Goal: Task Accomplishment & Management: Manage account settings

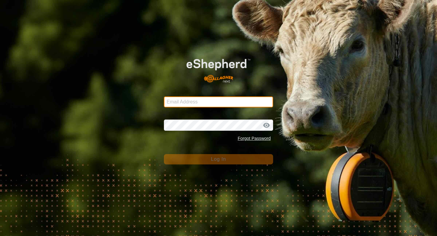
click at [184, 103] on input "Email Address" at bounding box center [218, 101] width 109 height 11
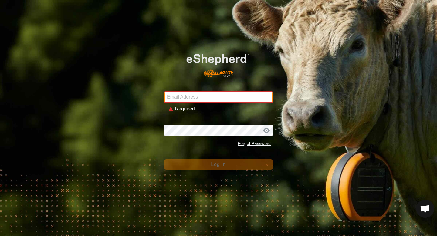
type input "accounts@gallfamilyfarming.com"
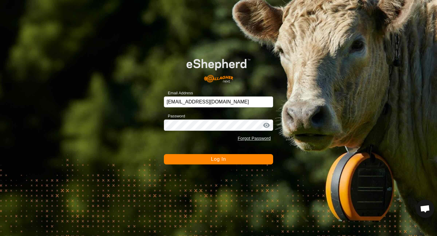
click at [222, 162] on button "Log In" at bounding box center [218, 159] width 109 height 10
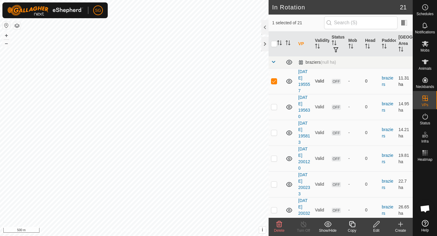
click at [271, 92] on td at bounding box center [275, 81] width 15 height 26
checkbox input "false"
checkbox input "true"
checkbox input "false"
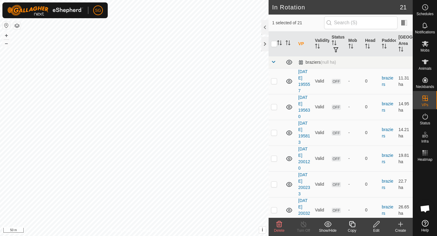
checkbox input "false"
checkbox input "true"
checkbox input "false"
click at [377, 228] on div "Edit" at bounding box center [376, 230] width 24 height 5
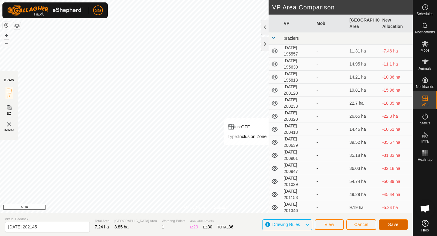
click at [400, 226] on button "Save" at bounding box center [392, 224] width 29 height 11
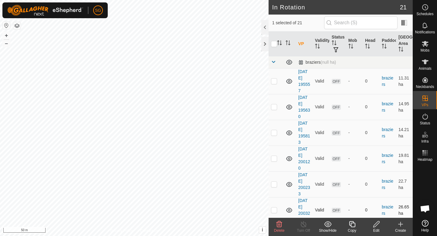
checkbox input "false"
checkbox input "true"
click at [374, 226] on icon at bounding box center [376, 223] width 8 height 7
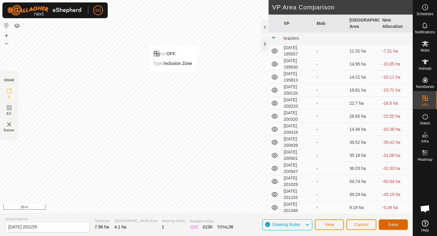
click at [392, 225] on span "Save" at bounding box center [393, 224] width 10 height 5
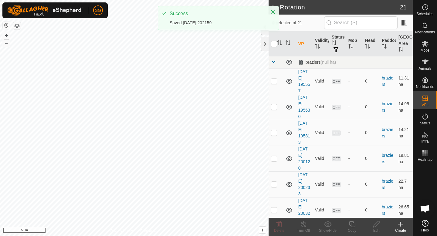
checkbox input "true"
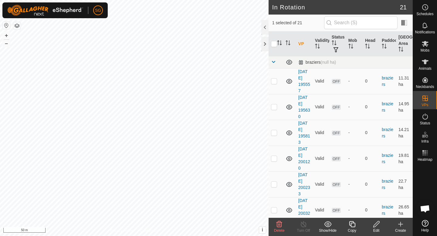
click at [376, 232] on div "Edit" at bounding box center [376, 230] width 24 height 5
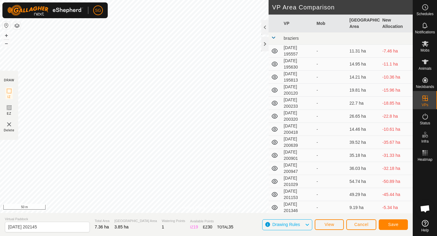
click at [172, 102] on div "SG Schedules Notifications Mobs Animals Neckbands VPs Status Infra Heatmap Help…" at bounding box center [218, 118] width 437 height 236
click at [390, 224] on span "Save" at bounding box center [393, 224] width 10 height 5
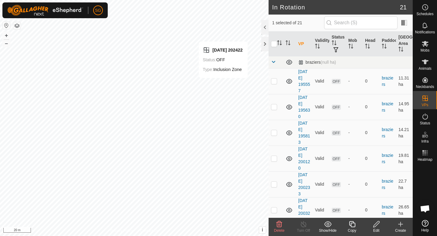
checkbox input "false"
checkbox input "true"
click at [377, 228] on div "Edit" at bounding box center [376, 230] width 24 height 5
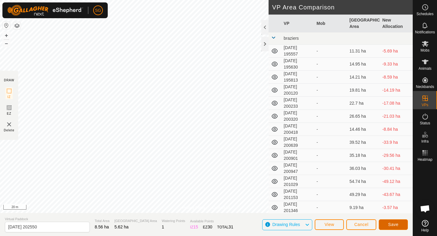
click at [391, 226] on span "Save" at bounding box center [393, 224] width 10 height 5
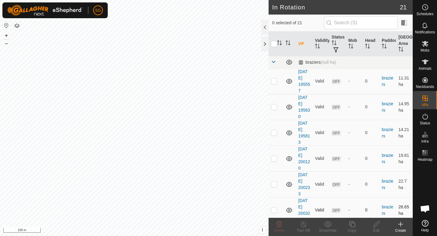
checkbox input "true"
checkbox input "false"
checkbox input "true"
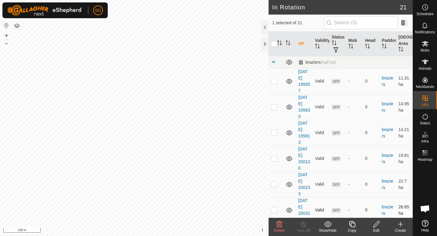
checkbox input "true"
checkbox input "false"
checkbox input "true"
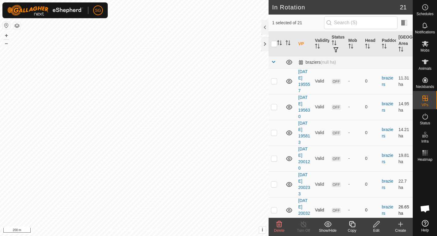
checkbox input "false"
checkbox input "true"
checkbox input "false"
checkbox input "true"
checkbox input "false"
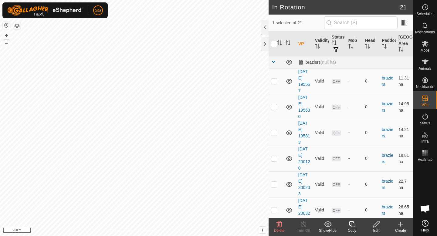
checkbox input "true"
checkbox input "false"
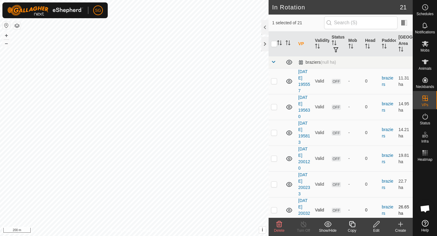
checkbox input "false"
checkbox input "true"
click at [113, 230] on link "Privacy Policy" at bounding box center [121, 230] width 23 height 5
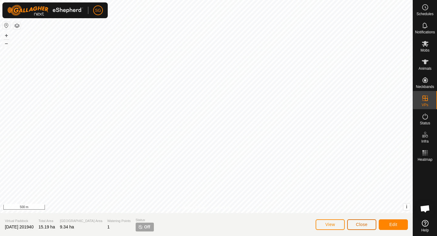
click at [357, 224] on span "Close" at bounding box center [362, 224] width 12 height 5
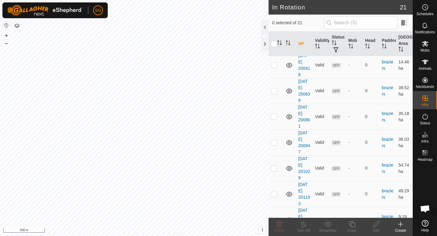
scroll to position [410, 0]
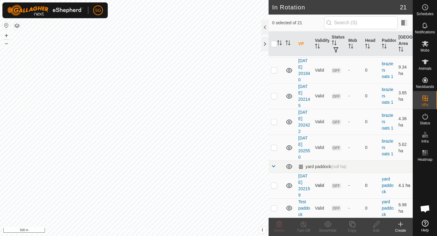
click at [277, 185] on td at bounding box center [275, 186] width 15 height 26
checkbox input "false"
click at [276, 206] on p-checkbox at bounding box center [274, 208] width 6 height 5
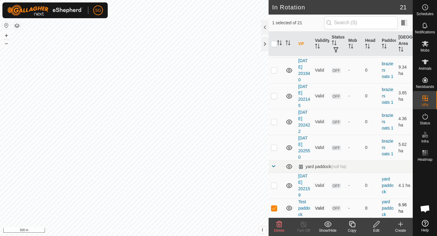
checkbox input "false"
click at [273, 144] on td at bounding box center [275, 148] width 15 height 26
checkbox input "false"
click at [274, 123] on p-checkbox at bounding box center [274, 121] width 6 height 5
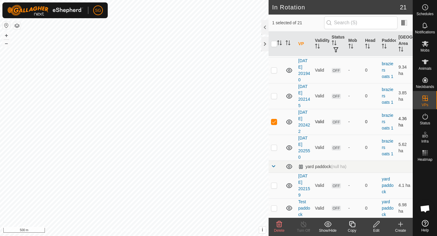
click at [274, 123] on p-checkbox at bounding box center [274, 121] width 6 height 5
checkbox input "false"
click at [289, 123] on icon at bounding box center [288, 121] width 7 height 7
click at [289, 149] on icon at bounding box center [289, 147] width 6 height 5
click at [287, 97] on icon at bounding box center [289, 96] width 6 height 5
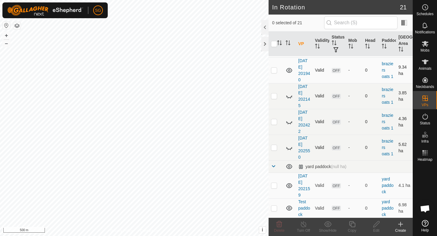
click at [288, 67] on icon at bounding box center [288, 70] width 7 height 7
click at [287, 186] on icon at bounding box center [289, 185] width 6 height 5
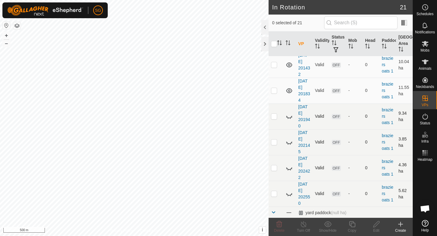
scroll to position [327, 0]
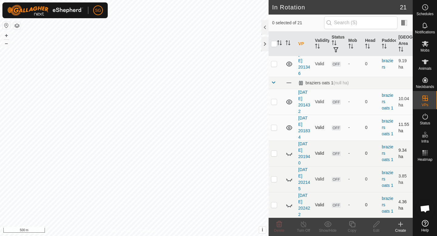
click at [288, 127] on icon at bounding box center [289, 127] width 6 height 5
click at [290, 101] on icon at bounding box center [289, 101] width 6 height 5
click at [287, 62] on icon at bounding box center [289, 64] width 6 height 5
click at [288, 64] on icon at bounding box center [288, 63] width 7 height 7
click at [290, 86] on td at bounding box center [289, 83] width 13 height 12
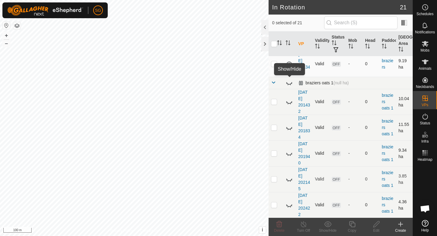
scroll to position [255, 0]
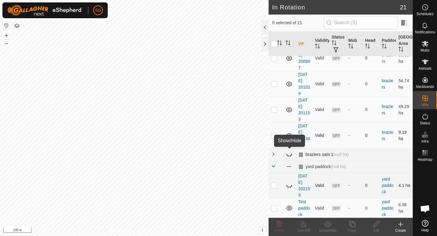
click at [291, 153] on icon at bounding box center [288, 154] width 7 height 7
click at [288, 183] on icon at bounding box center [288, 185] width 7 height 7
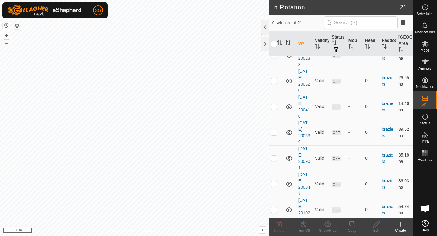
scroll to position [126, 0]
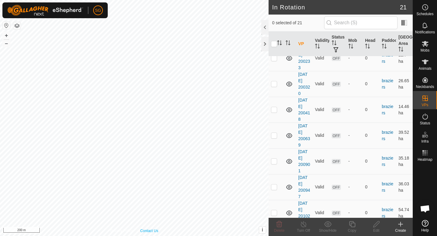
click at [152, 232] on div "Privacy Policy Contact Us 2025-09-19 201940 Status: OFF Type: Inclusion Zone + …" at bounding box center [134, 118] width 268 height 236
click at [267, 43] on div at bounding box center [264, 44] width 7 height 15
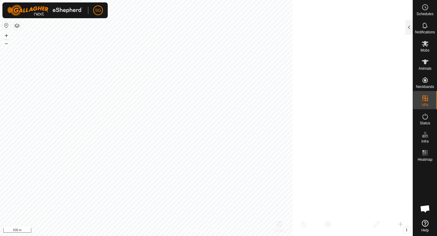
scroll to position [458, 0]
checkbox input "true"
checkbox input "false"
